Goal: Task Accomplishment & Management: Manage account settings

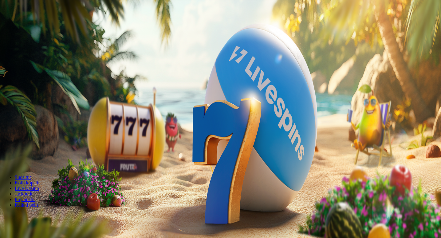
click at [37, 25] on span "Kirjaudu" at bounding box center [42, 22] width 15 height 5
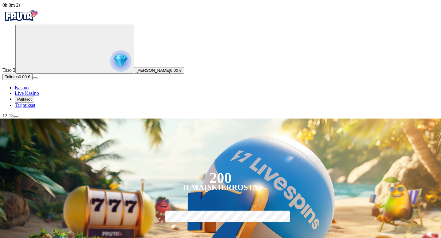
click at [31, 101] on span "Palkkiot" at bounding box center [24, 99] width 14 height 5
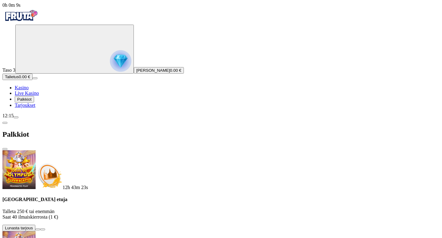
click at [16, 117] on span "menu icon" at bounding box center [16, 117] width 0 height 0
